Goal: Obtain resource: Download file/media

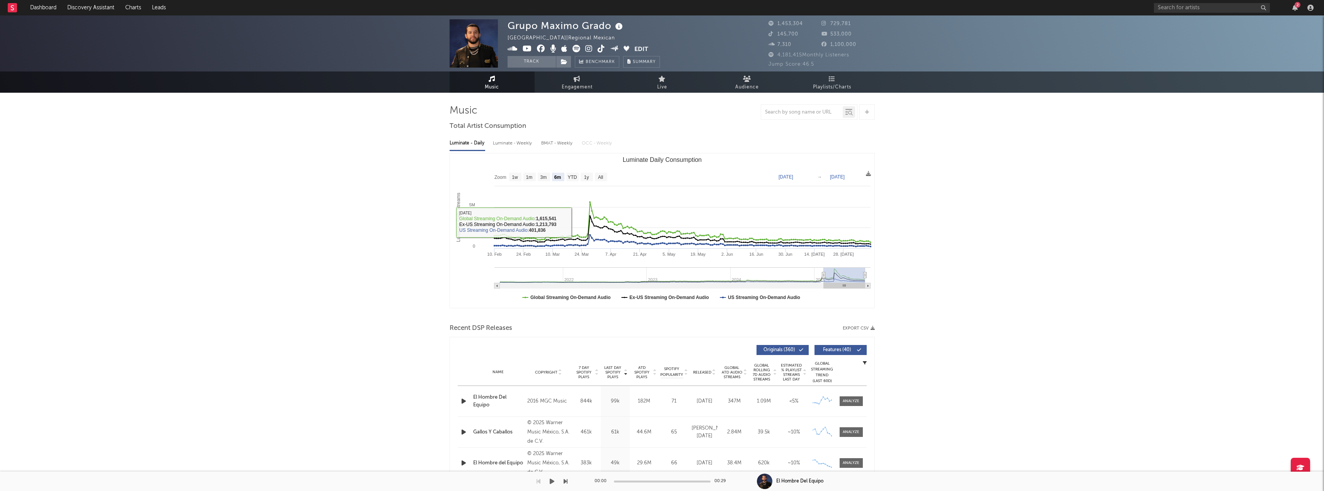
select select "6m"
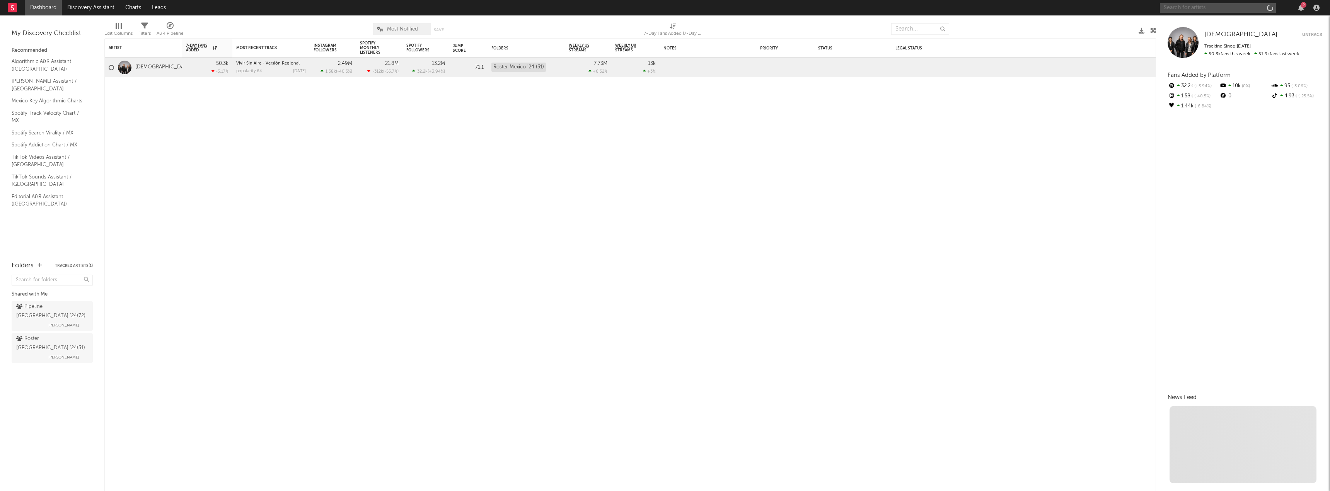
click at [1178, 3] on input "text" at bounding box center [1218, 8] width 116 height 10
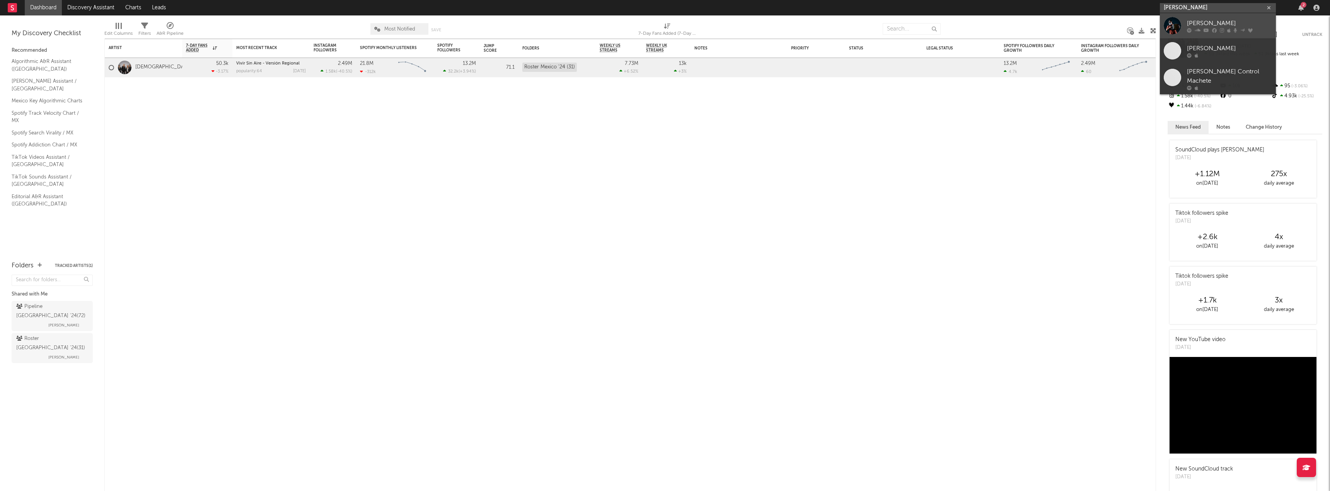
type input "celso piña"
click at [1200, 23] on div "Celso Piña" at bounding box center [1229, 23] width 85 height 9
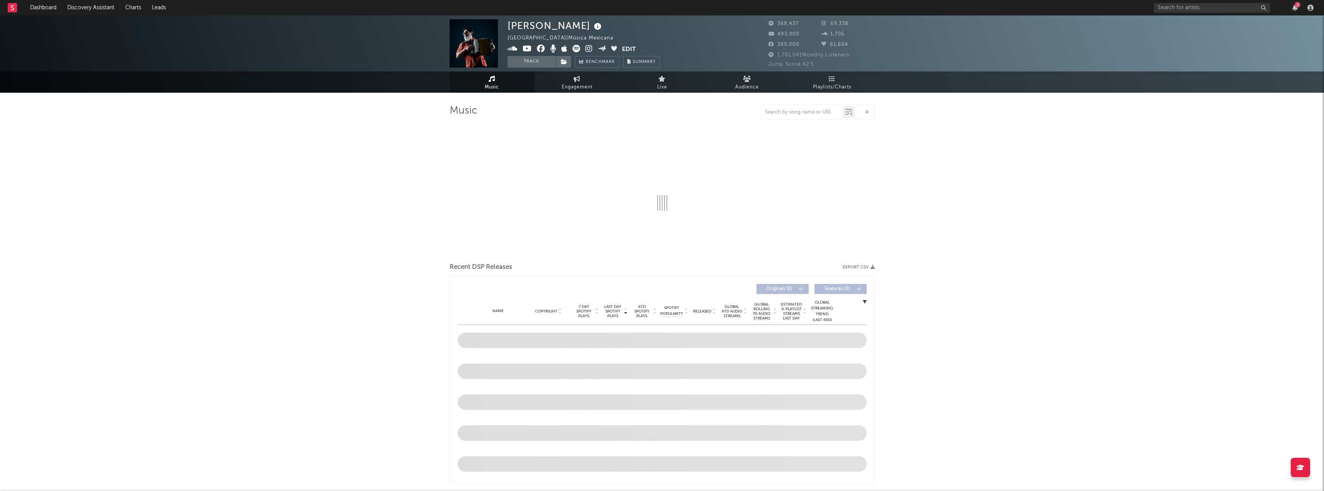
select select "6m"
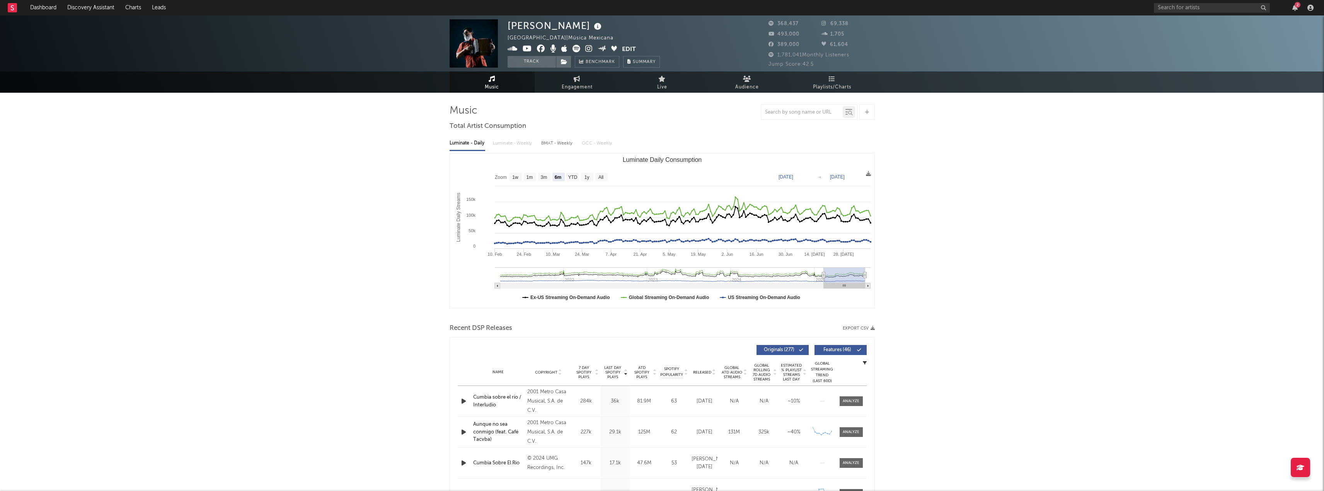
click at [869, 328] on button "Export CSV" at bounding box center [859, 328] width 32 height 5
click at [1176, 3] on input "text" at bounding box center [1212, 8] width 116 height 10
click at [1205, 9] on input "pato machete" at bounding box center [1212, 8] width 116 height 10
type input "pato machete"
click at [1207, 20] on div "Pato Machete" at bounding box center [1223, 23] width 85 height 9
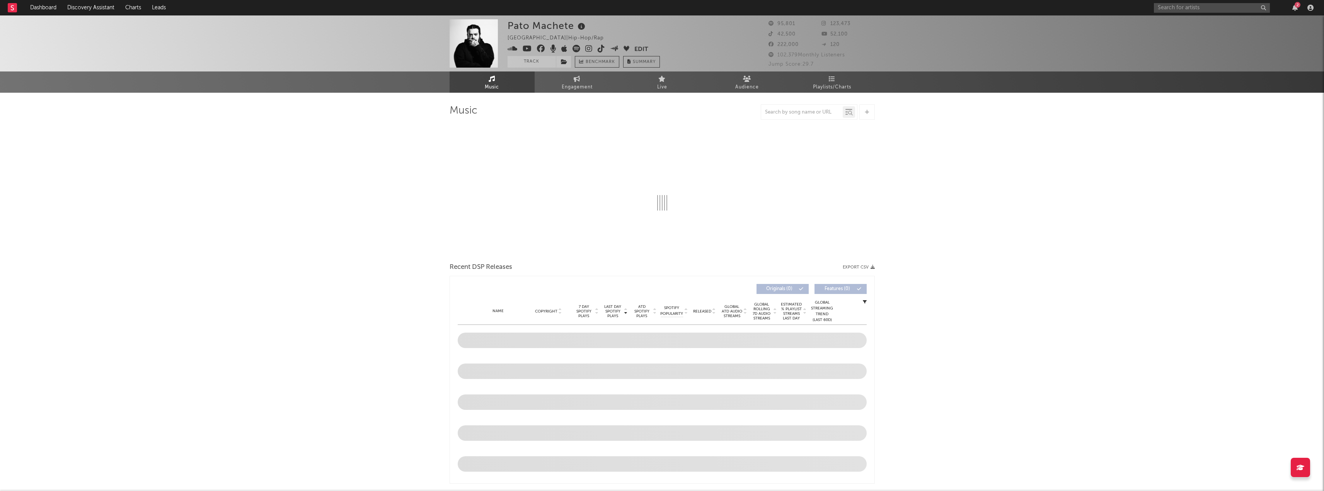
select select "6m"
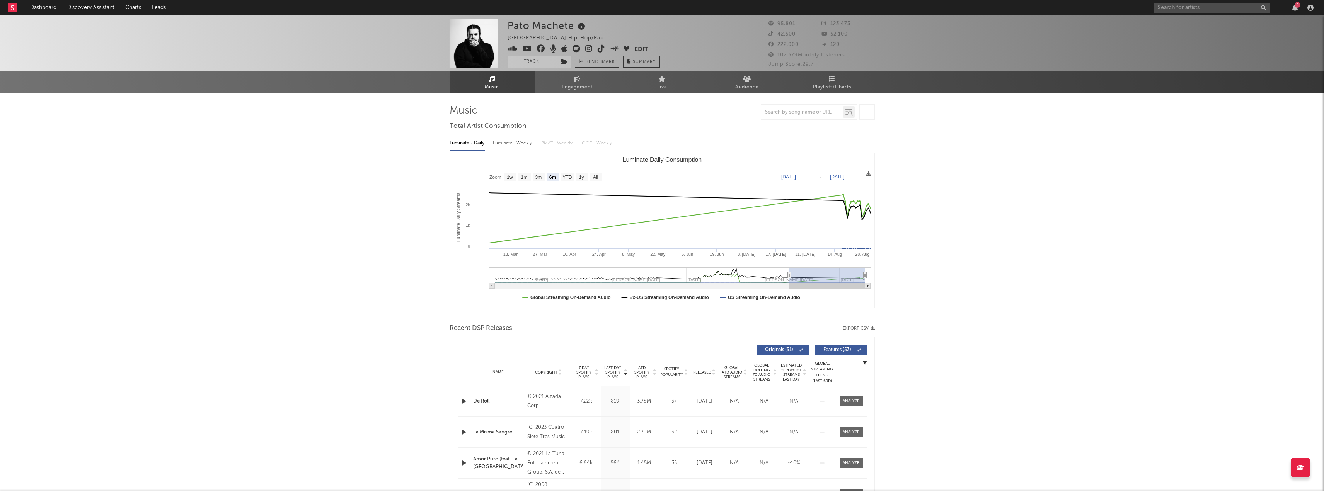
click at [872, 329] on icon "button" at bounding box center [872, 328] width 4 height 4
